Goal: Transaction & Acquisition: Purchase product/service

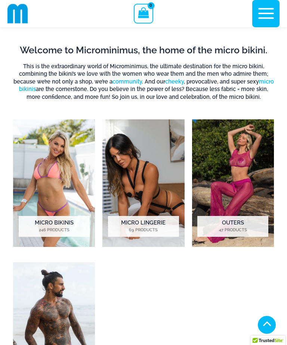
scroll to position [169, 0]
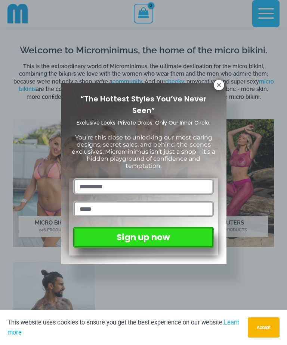
click at [216, 92] on div "“The Hottest Styles You’ve Never Seen” Exclusive Looks. Private Drops. Only Our…" at bounding box center [143, 173] width 149 height 165
click at [218, 82] on icon at bounding box center [218, 85] width 7 height 7
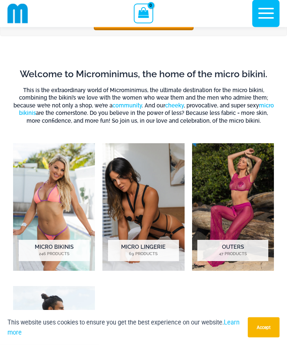
scroll to position [0, 0]
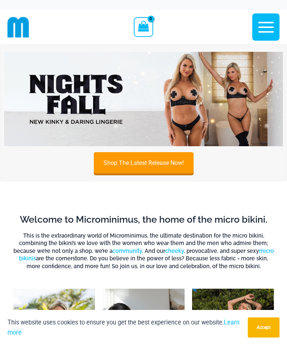
click at [109, 162] on link "Shop The Latest Release Now!" at bounding box center [144, 163] width 100 height 21
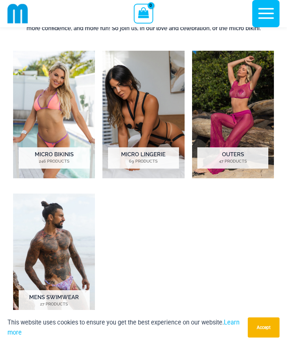
scroll to position [236, 0]
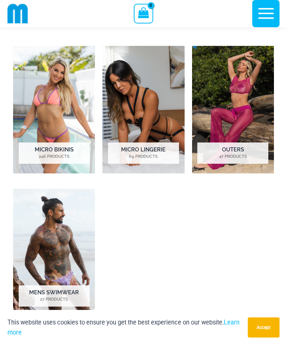
click at [47, 158] on mark "246 Products" at bounding box center [54, 157] width 71 height 6
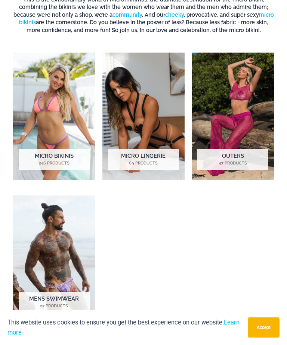
scroll to position [258, 0]
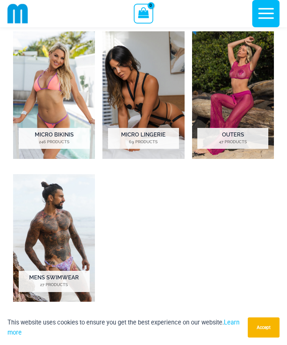
click at [260, 123] on img "Visit product category Outers" at bounding box center [233, 95] width 82 height 128
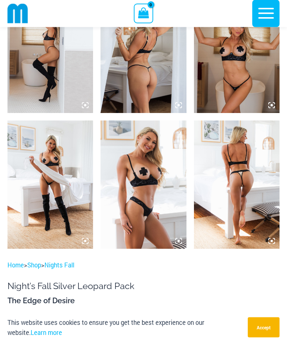
scroll to position [885, 0]
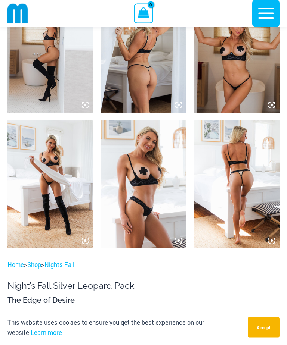
click at [54, 178] on img at bounding box center [49, 185] width 85 height 128
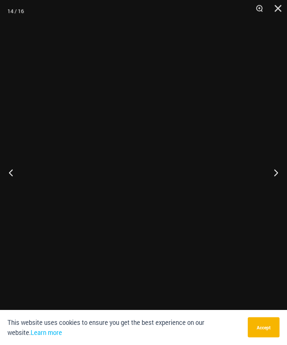
scroll to position [886, 0]
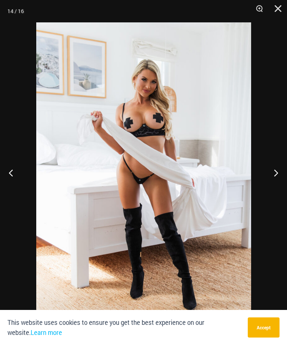
click at [275, 183] on button "Next" at bounding box center [273, 172] width 28 height 37
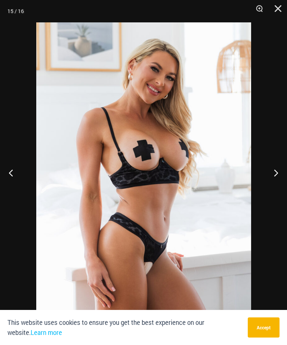
click at [24, 176] on button "Previous" at bounding box center [14, 172] width 28 height 37
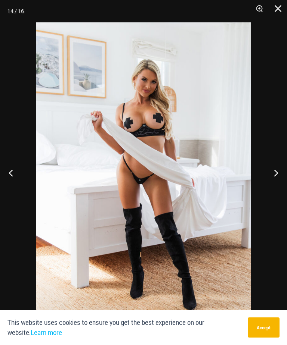
click at [271, 21] on button "Close" at bounding box center [275, 11] width 19 height 22
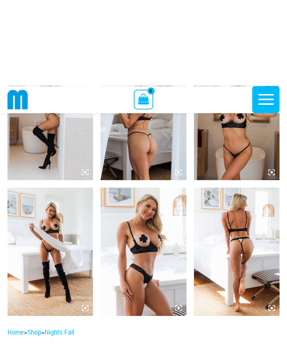
scroll to position [494, 0]
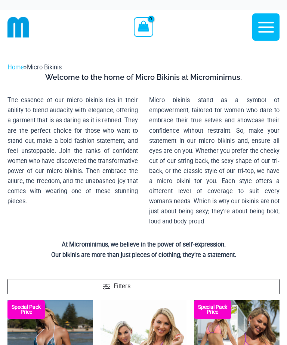
scroll to position [155, 0]
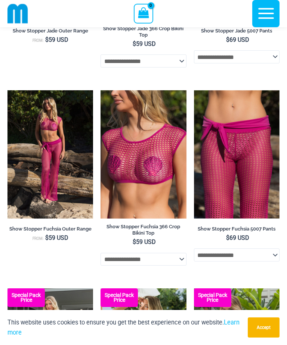
scroll to position [448, 0]
click at [194, 90] on img at bounding box center [194, 90] width 0 height 0
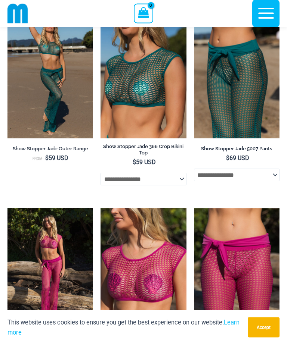
scroll to position [379, 0]
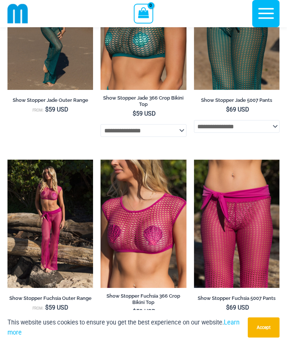
click at [100, 160] on img at bounding box center [100, 160] width 0 height 0
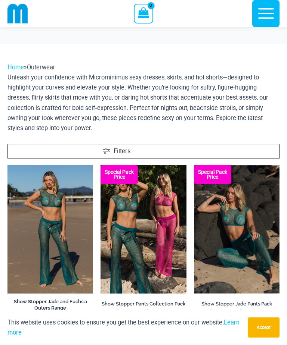
scroll to position [400, 0]
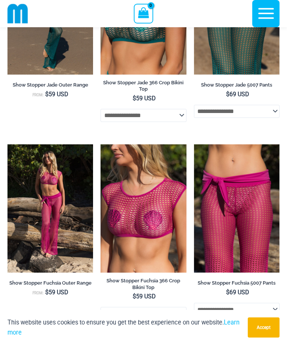
click at [7, 144] on img at bounding box center [7, 144] width 0 height 0
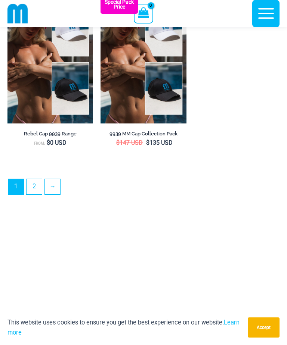
scroll to position [2090, 0]
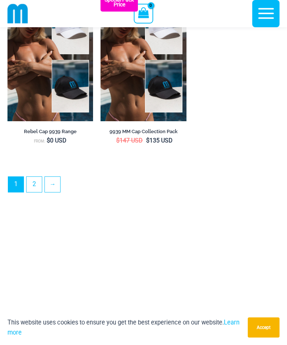
click at [38, 188] on link "2" at bounding box center [33, 184] width 15 height 15
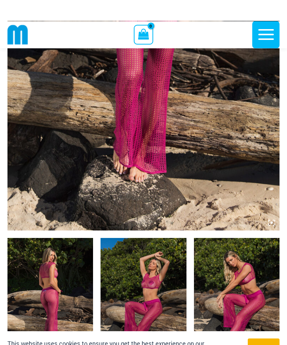
scroll to position [147, 0]
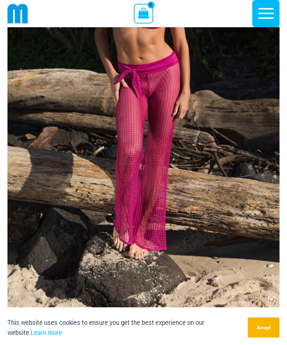
click at [70, 143] on img at bounding box center [143, 104] width 272 height 408
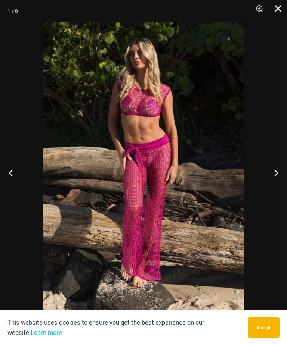
click at [269, 173] on button "Next" at bounding box center [273, 172] width 28 height 37
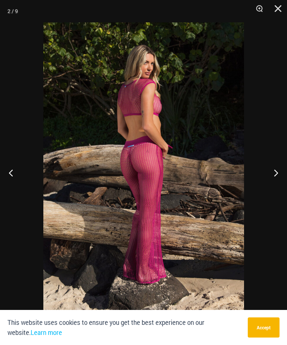
click at [268, 174] on button "Next" at bounding box center [273, 172] width 28 height 37
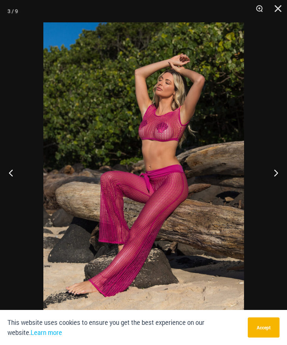
click at [268, 177] on button "Next" at bounding box center [273, 172] width 28 height 37
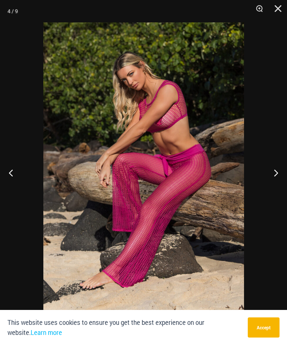
click at [267, 175] on button "Next" at bounding box center [273, 172] width 28 height 37
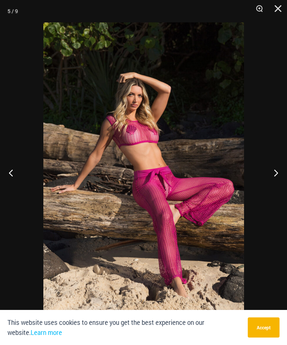
click at [268, 176] on button "Next" at bounding box center [273, 172] width 28 height 37
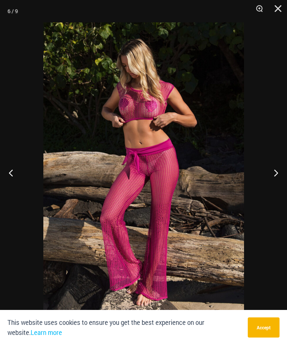
click at [267, 176] on button "Next" at bounding box center [273, 172] width 28 height 37
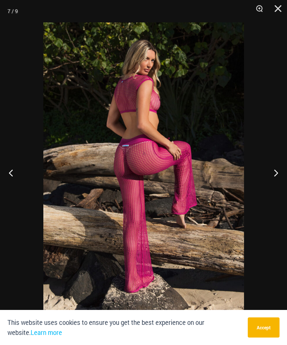
click at [266, 177] on button "Next" at bounding box center [273, 172] width 28 height 37
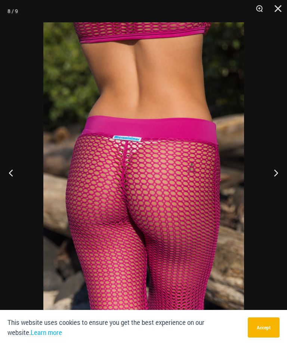
click at [271, 177] on button "Next" at bounding box center [273, 172] width 28 height 37
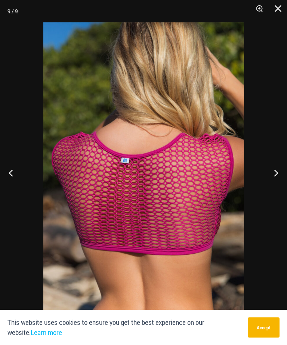
click at [268, 177] on button "Next" at bounding box center [273, 172] width 28 height 37
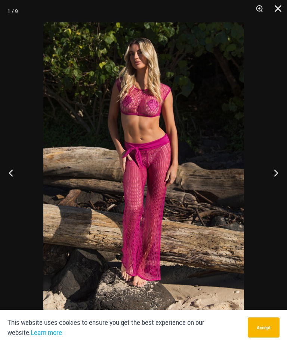
click at [269, 174] on button "Next" at bounding box center [273, 172] width 28 height 37
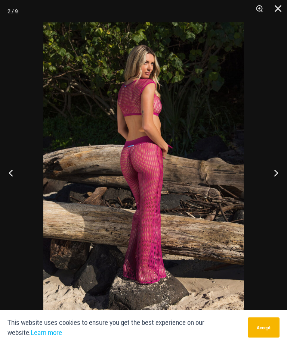
click at [266, 175] on button "Next" at bounding box center [273, 172] width 28 height 37
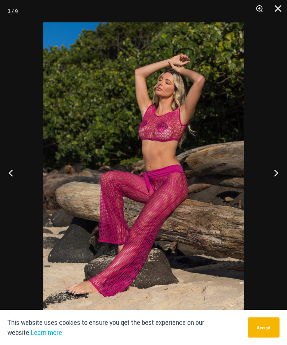
click at [268, 177] on button "Next" at bounding box center [273, 172] width 28 height 37
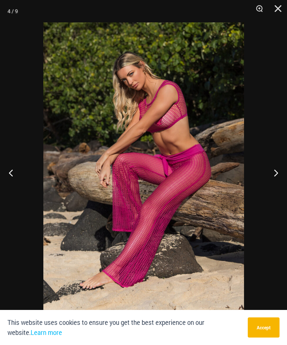
click at [268, 175] on button "Next" at bounding box center [273, 172] width 28 height 37
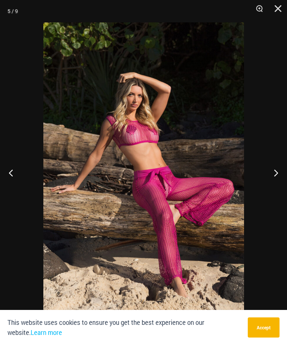
click at [267, 175] on button "Next" at bounding box center [273, 172] width 28 height 37
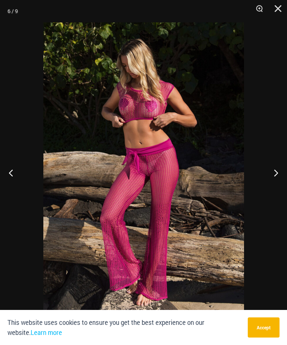
click at [269, 177] on button "Next" at bounding box center [273, 172] width 28 height 37
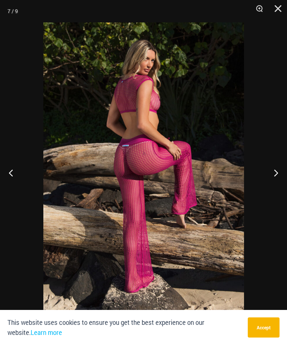
click at [269, 175] on button "Next" at bounding box center [273, 172] width 28 height 37
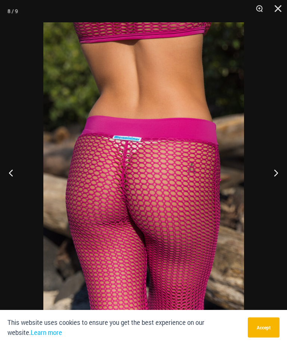
click at [274, 180] on button "Next" at bounding box center [273, 172] width 28 height 37
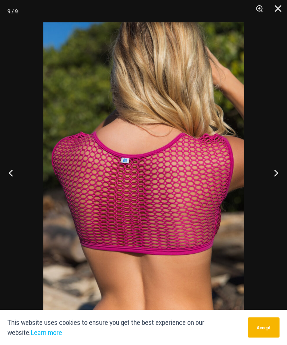
click at [270, 177] on button "Next" at bounding box center [273, 172] width 28 height 37
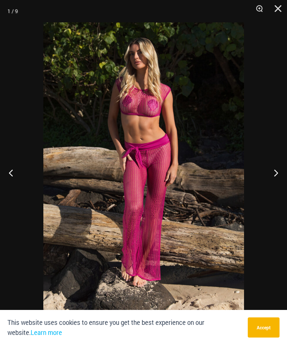
click at [269, 173] on button "Next" at bounding box center [273, 172] width 28 height 37
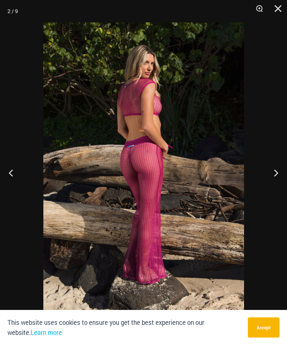
click at [270, 174] on button "Next" at bounding box center [273, 172] width 28 height 37
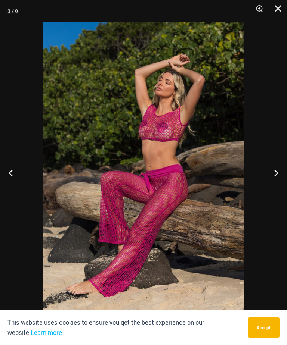
click at [270, 172] on button "Next" at bounding box center [273, 172] width 28 height 37
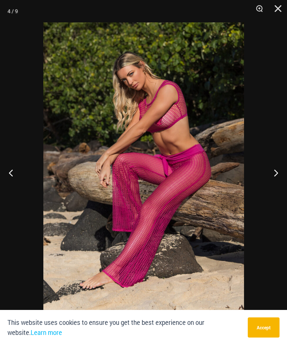
click at [269, 172] on button "Next" at bounding box center [273, 172] width 28 height 37
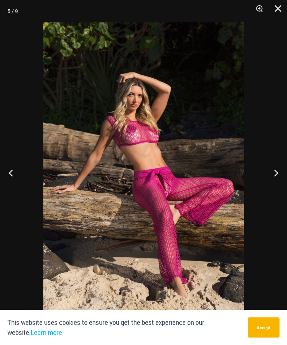
click at [269, 173] on button "Next" at bounding box center [273, 172] width 28 height 37
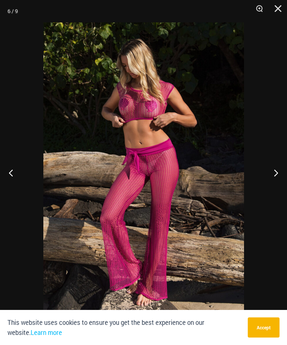
click at [271, 170] on button "Next" at bounding box center [273, 172] width 28 height 37
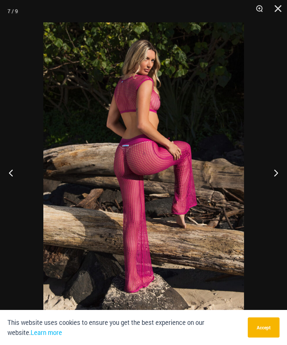
click at [273, 174] on button "Next" at bounding box center [273, 172] width 28 height 37
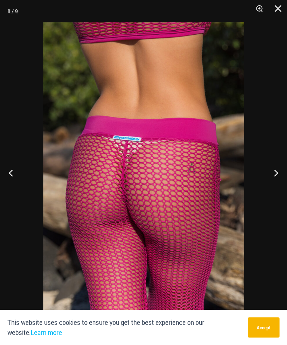
click at [274, 177] on button "Next" at bounding box center [273, 172] width 28 height 37
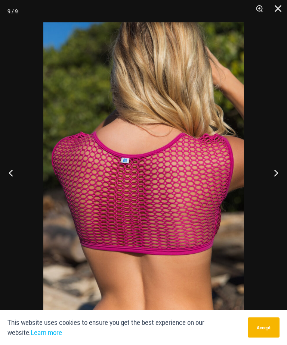
click at [283, 173] on button "Next" at bounding box center [273, 172] width 28 height 37
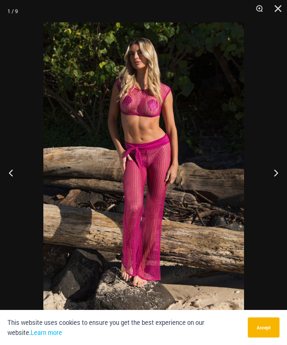
click at [284, 179] on button "Next" at bounding box center [273, 172] width 28 height 37
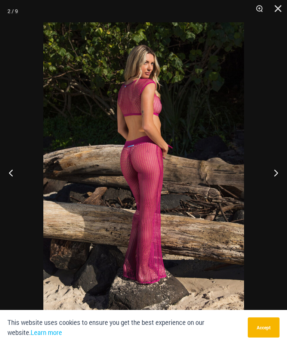
click at [283, 174] on button "Next" at bounding box center [273, 172] width 28 height 37
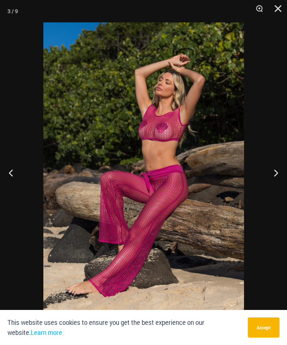
click at [283, 170] on button "Next" at bounding box center [273, 172] width 28 height 37
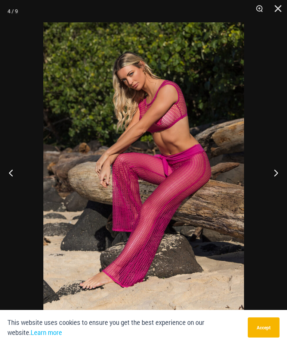
click at [281, 174] on button "Next" at bounding box center [273, 172] width 28 height 37
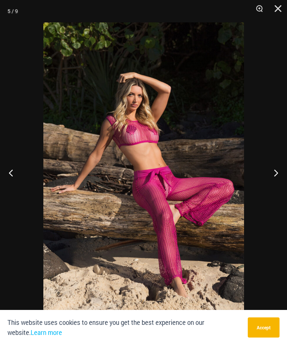
click at [279, 182] on button "Next" at bounding box center [273, 172] width 28 height 37
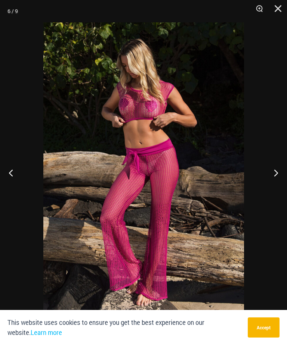
click at [280, 170] on button "Next" at bounding box center [273, 172] width 28 height 37
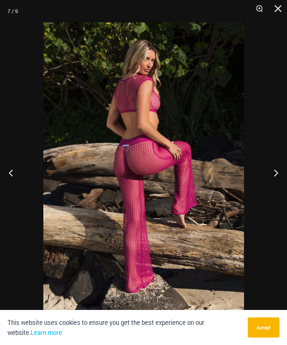
click at [281, 170] on button "Next" at bounding box center [273, 172] width 28 height 37
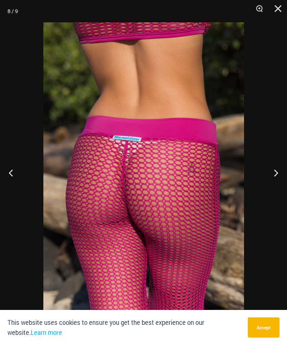
click at [271, 19] on button "Close" at bounding box center [275, 11] width 19 height 22
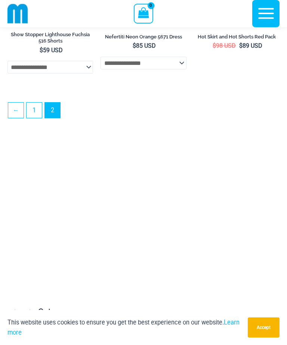
scroll to position [965, 0]
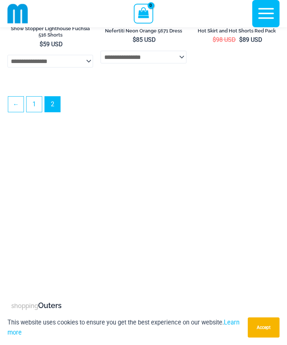
click at [53, 112] on span "2" at bounding box center [52, 104] width 15 height 15
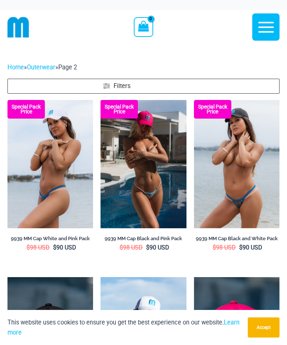
click at [25, 28] on img at bounding box center [18, 27] width 22 height 22
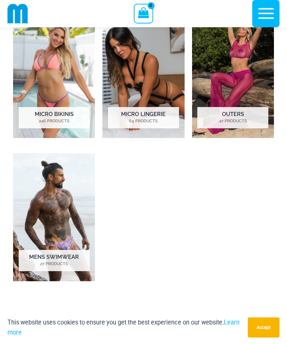
scroll to position [275, 0]
click at [223, 120] on h2 "Outers 47 Products" at bounding box center [232, 117] width 71 height 21
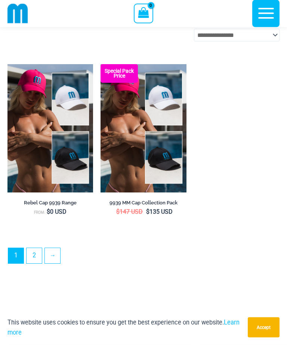
scroll to position [2024, 0]
